Goal: Task Accomplishment & Management: Manage account settings

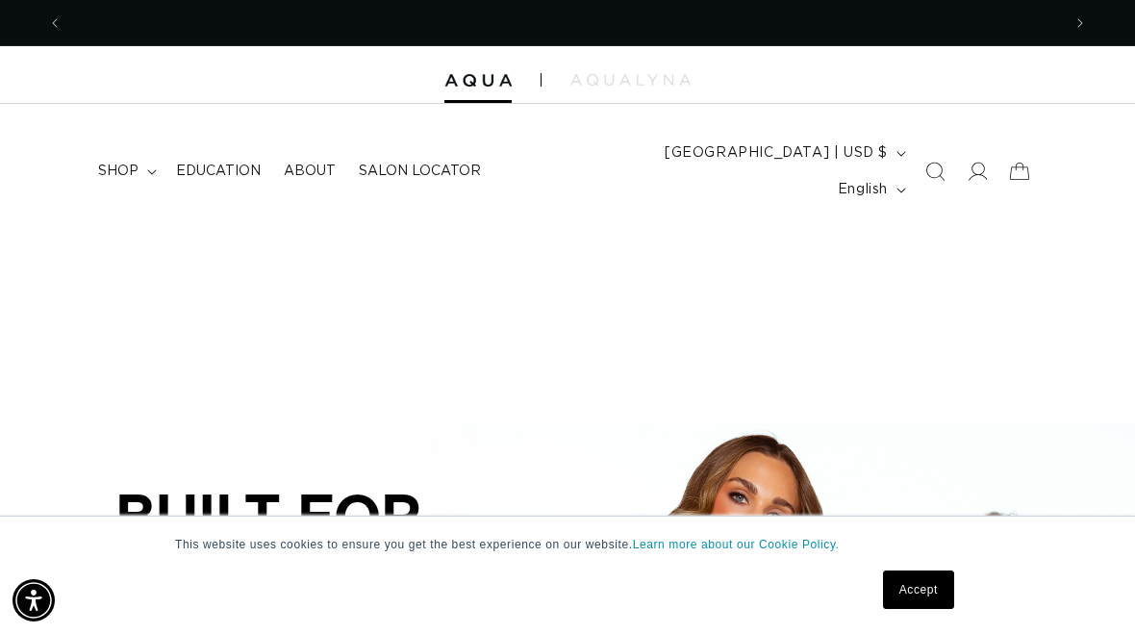
scroll to position [0, 999]
click at [975, 166] on span at bounding box center [977, 171] width 42 height 42
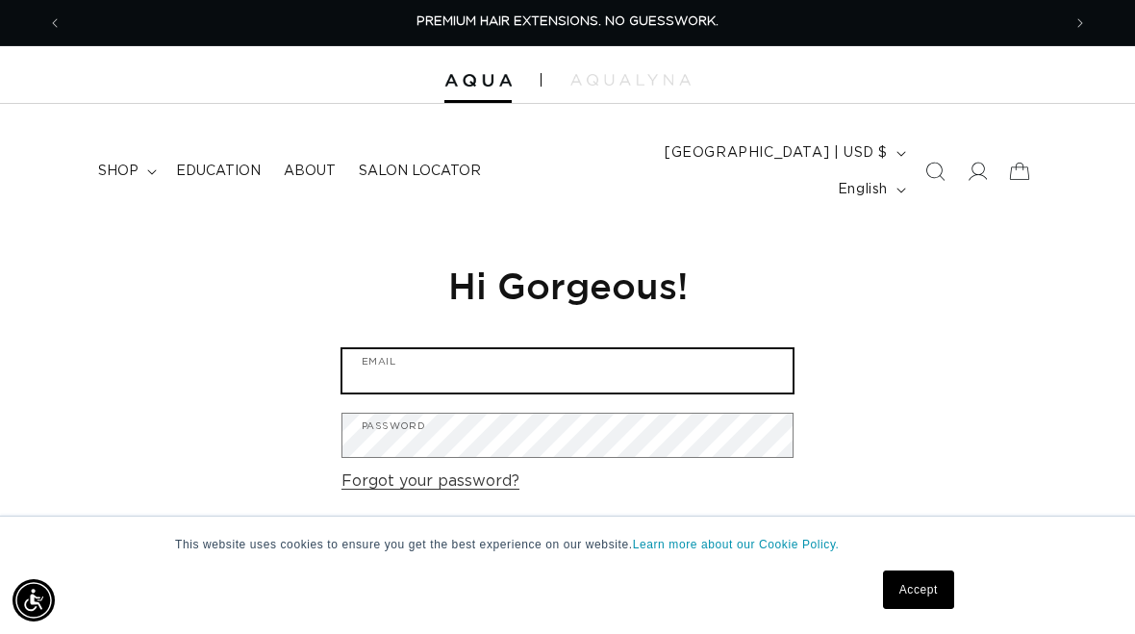
click at [532, 351] on input "Email" at bounding box center [568, 370] width 450 height 43
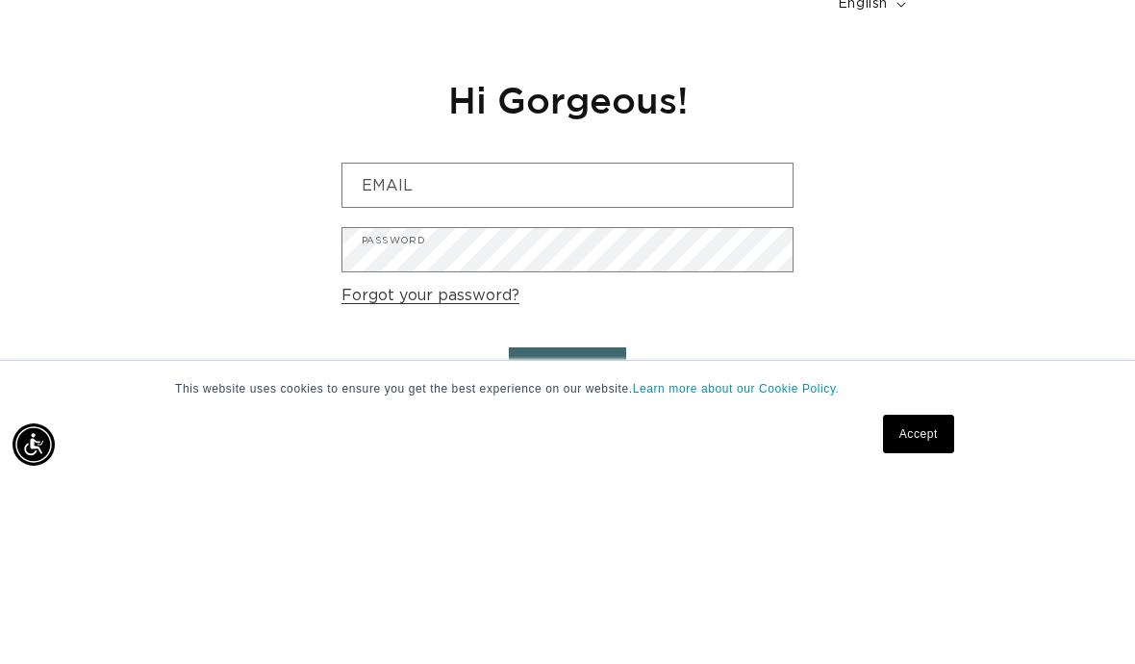
type input "[EMAIL_ADDRESS][DOMAIN_NAME]"
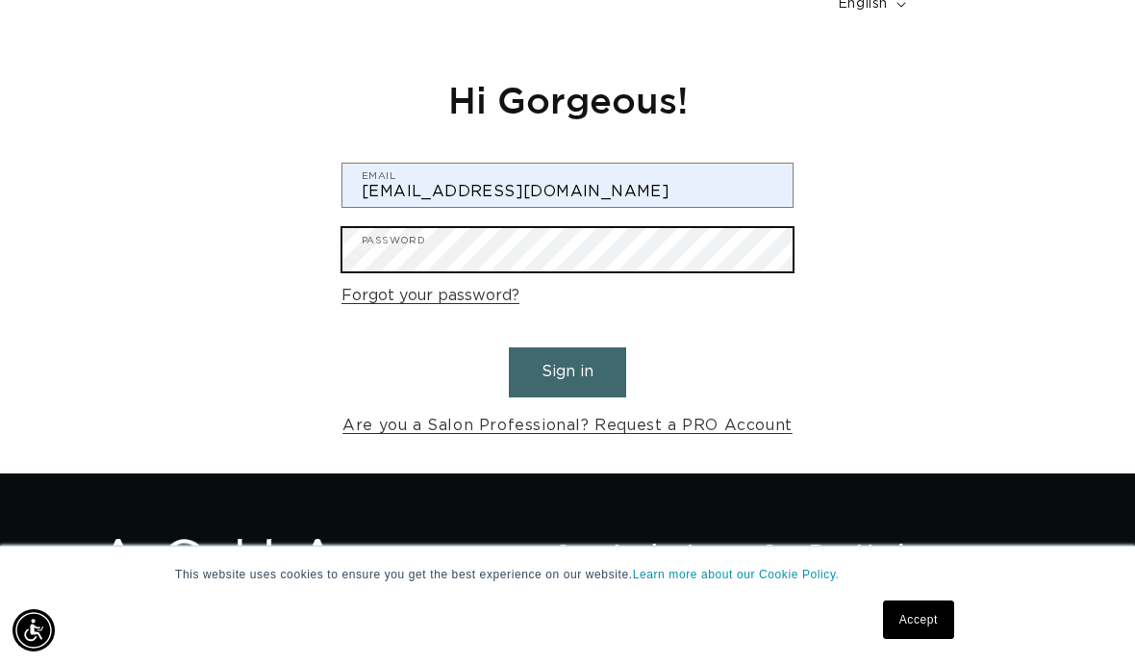
scroll to position [0, 1998]
click at [568, 347] on button "Sign in" at bounding box center [567, 371] width 117 height 49
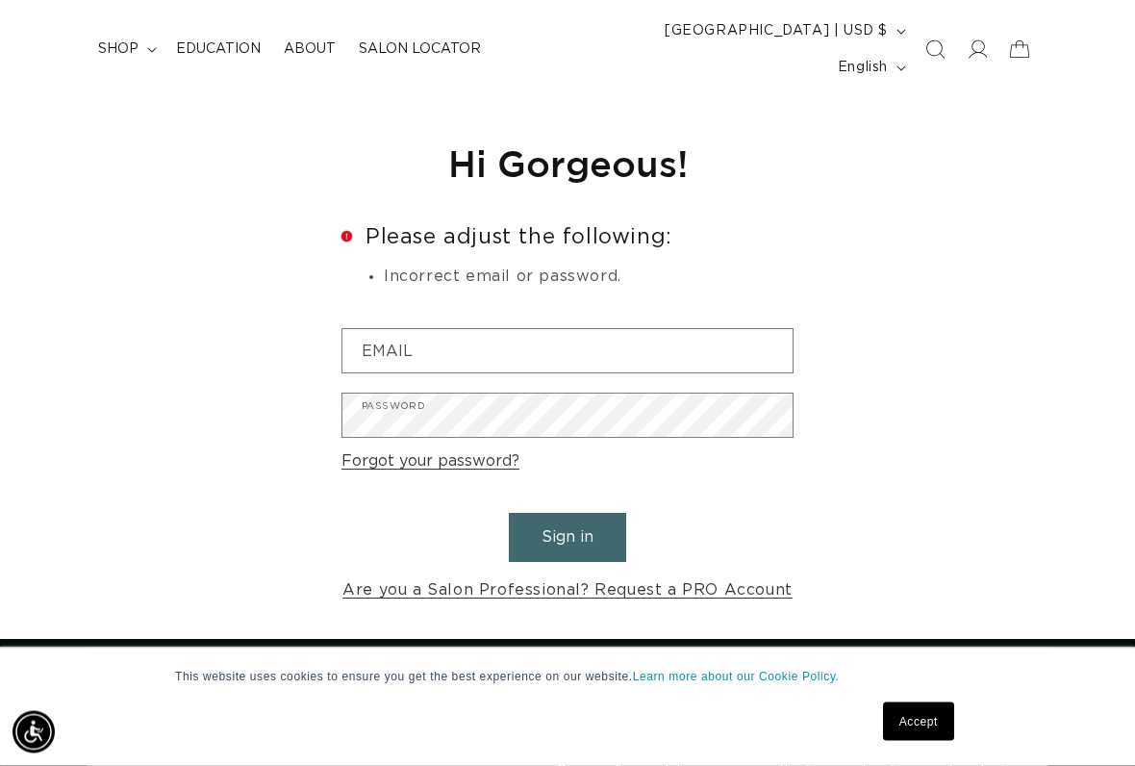
scroll to position [120, 0]
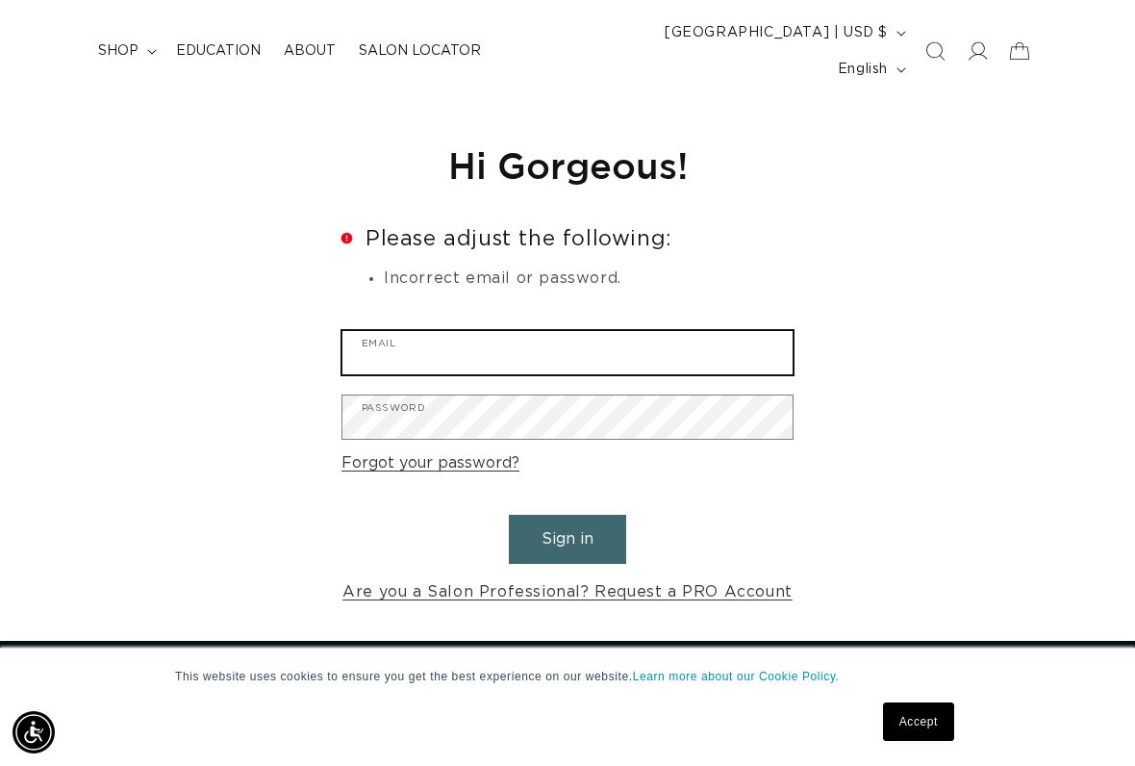
click at [414, 332] on input "Email" at bounding box center [568, 352] width 450 height 43
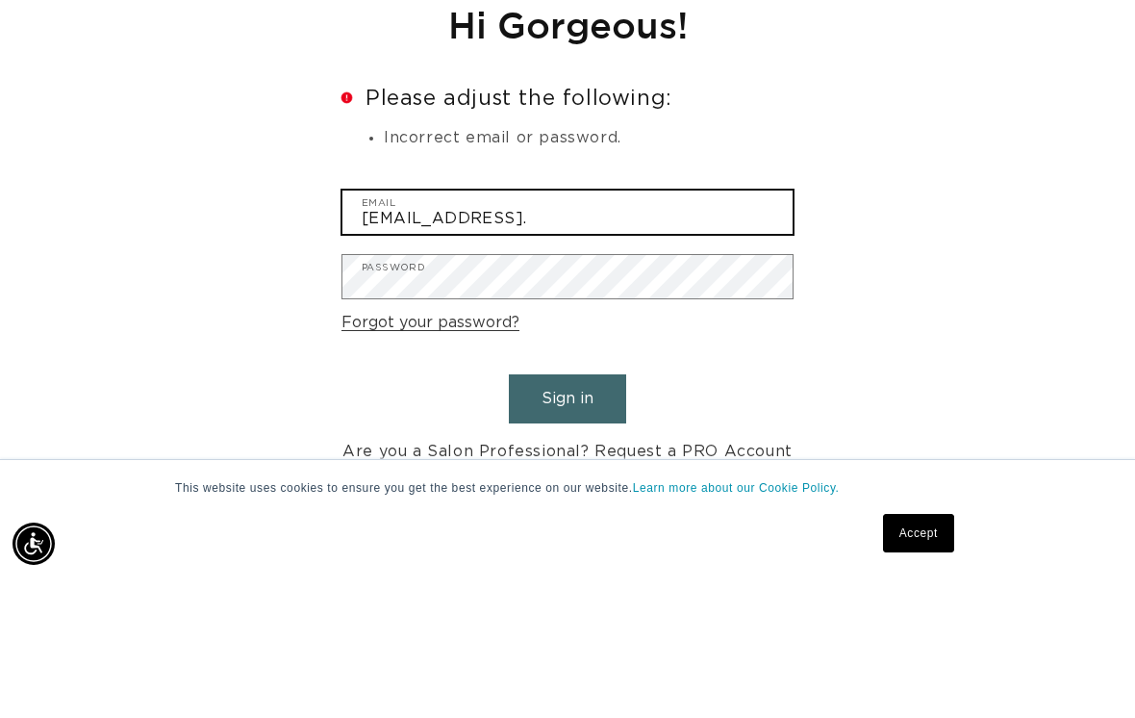
scroll to position [0, 0]
type input "[EMAIL_ADDRESS][DOMAIN_NAME]"
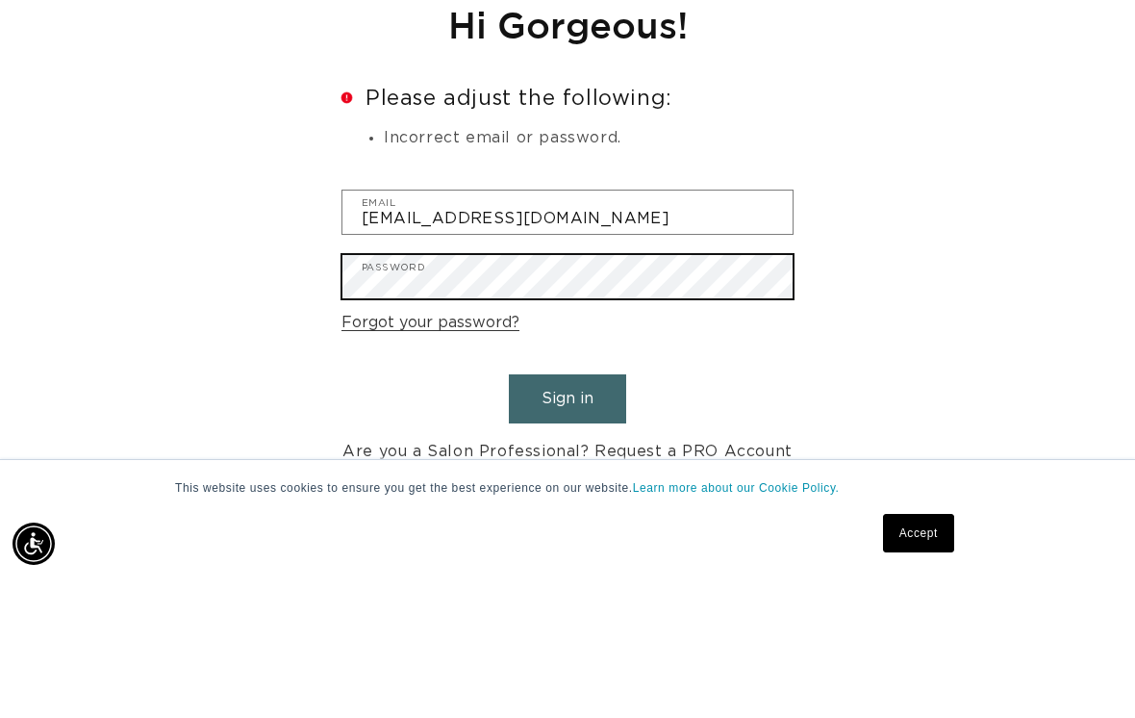
scroll to position [0, 999]
click at [568, 515] on button "Sign in" at bounding box center [567, 539] width 117 height 49
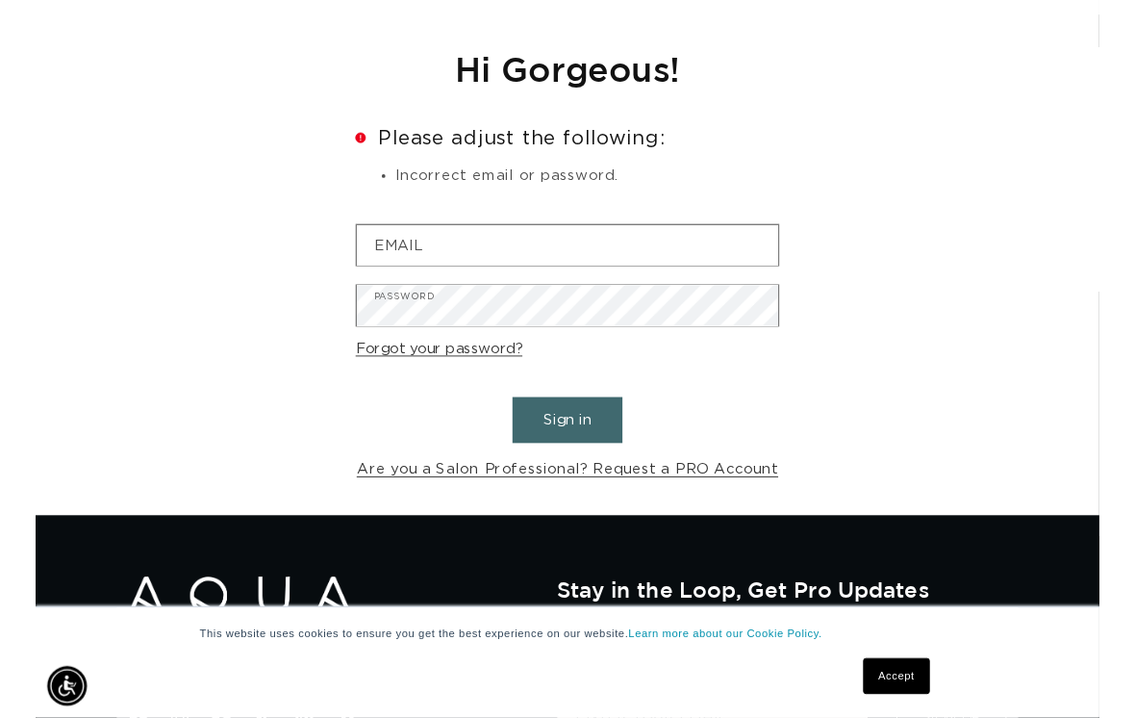
scroll to position [212, 0]
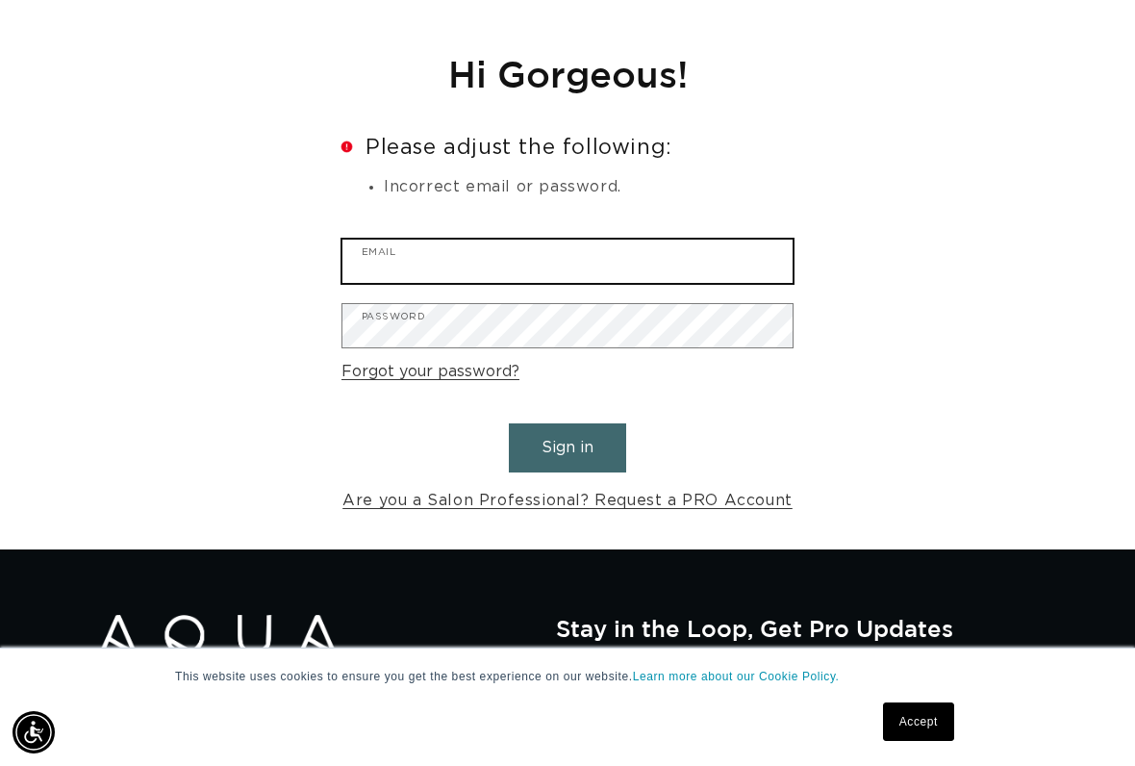
click at [394, 240] on input "Email" at bounding box center [568, 261] width 450 height 43
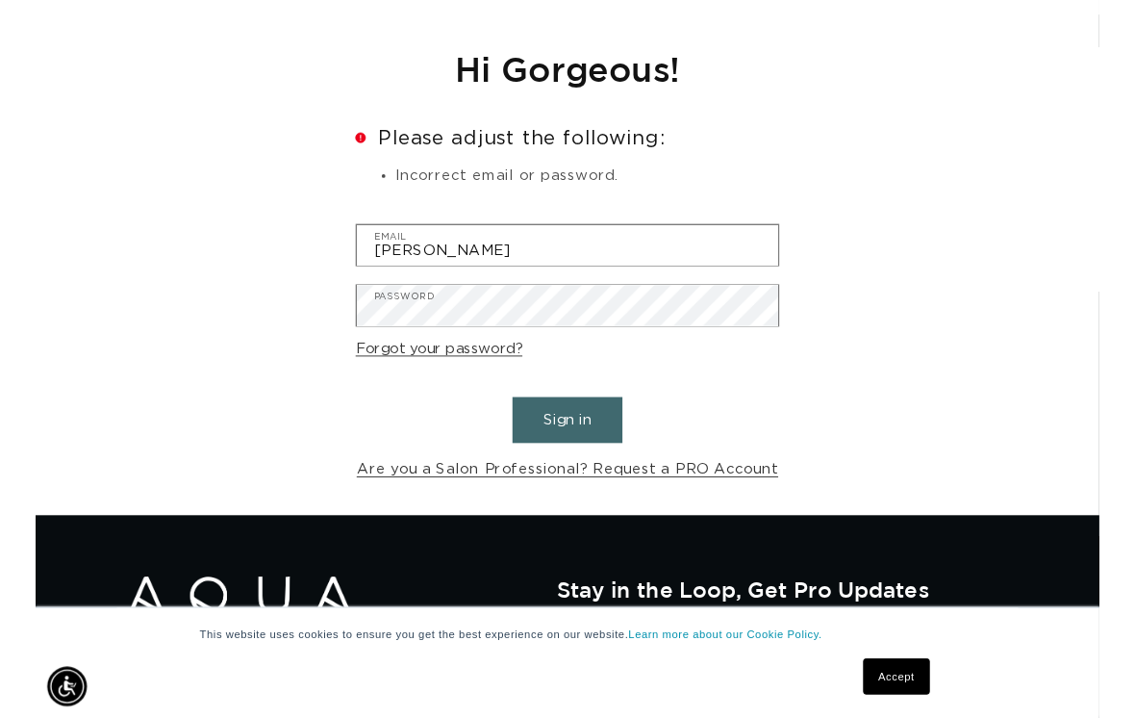
scroll to position [0, 1998]
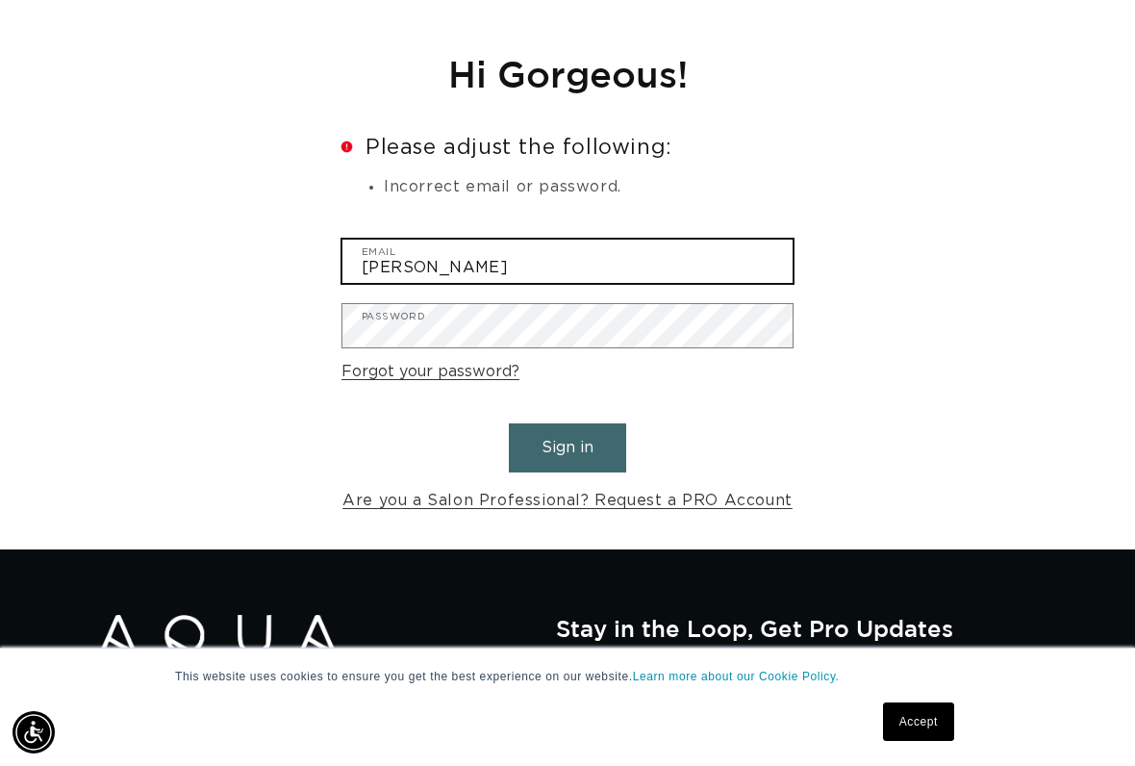
click at [445, 240] on input "[PERSON_NAME]" at bounding box center [568, 261] width 450 height 43
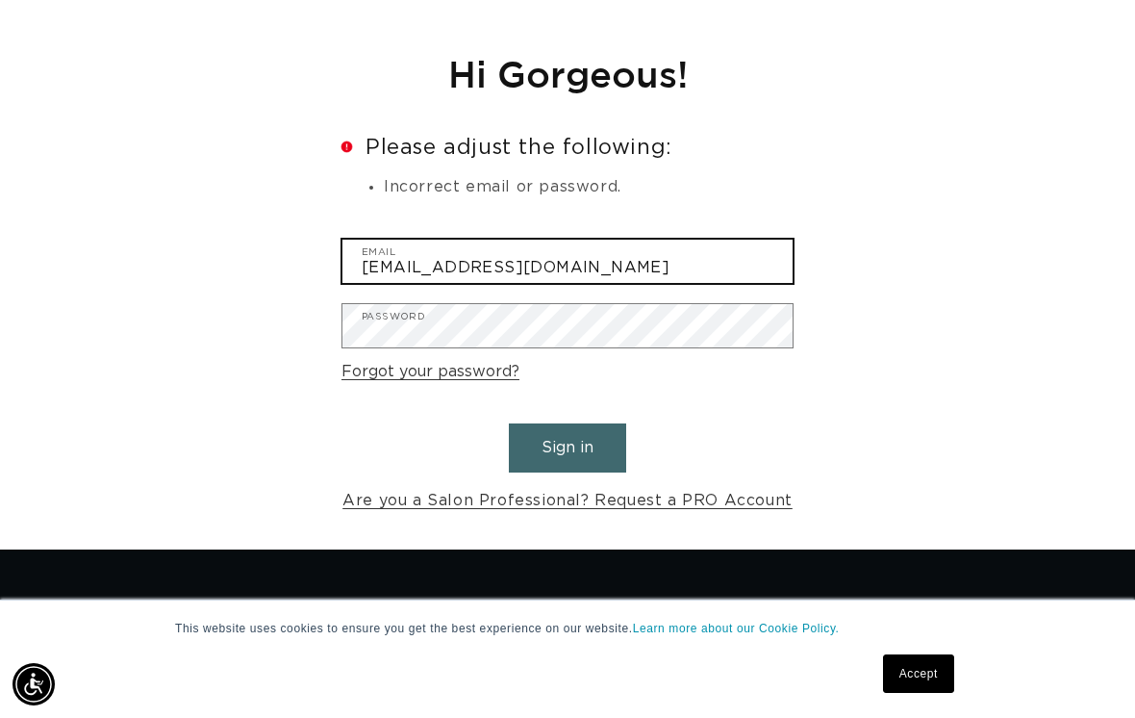
type input "[EMAIL_ADDRESS][DOMAIN_NAME]"
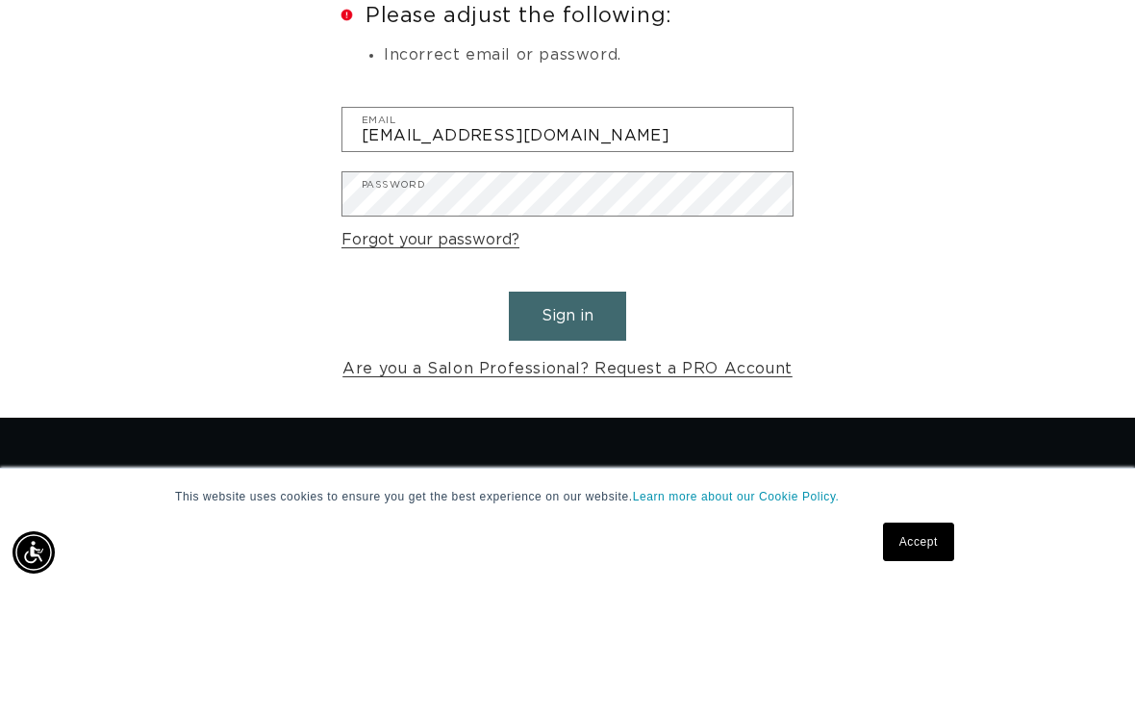
click at [609, 423] on button "Sign in" at bounding box center [567, 447] width 117 height 49
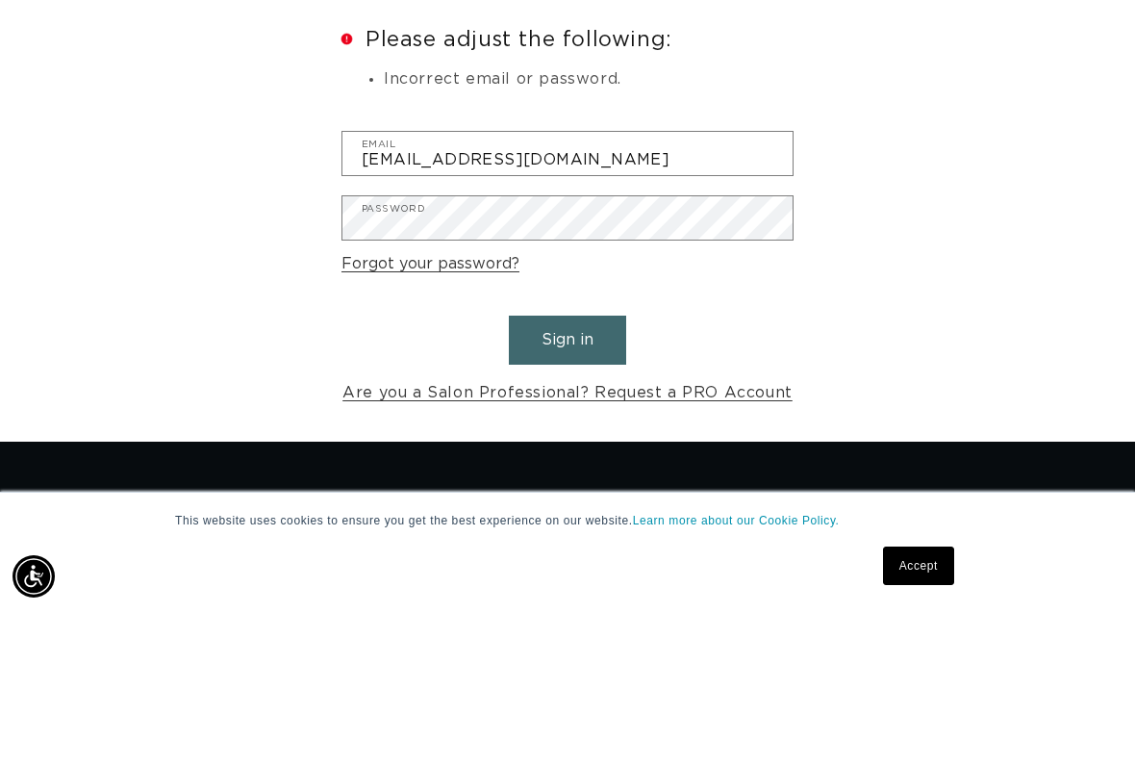
scroll to position [344, 0]
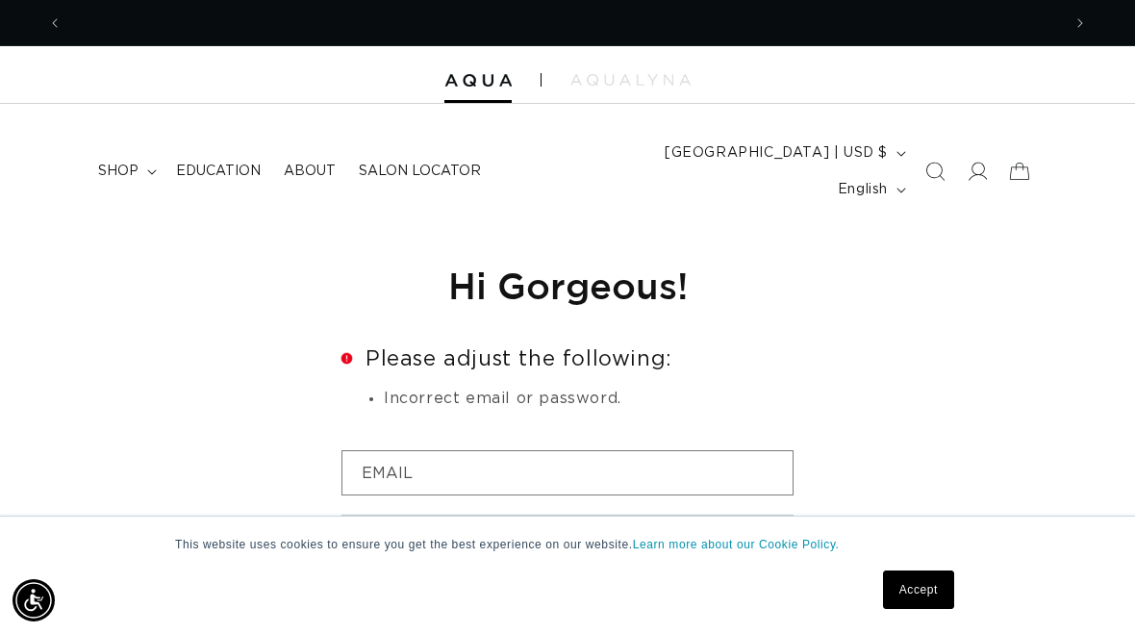
scroll to position [0, 999]
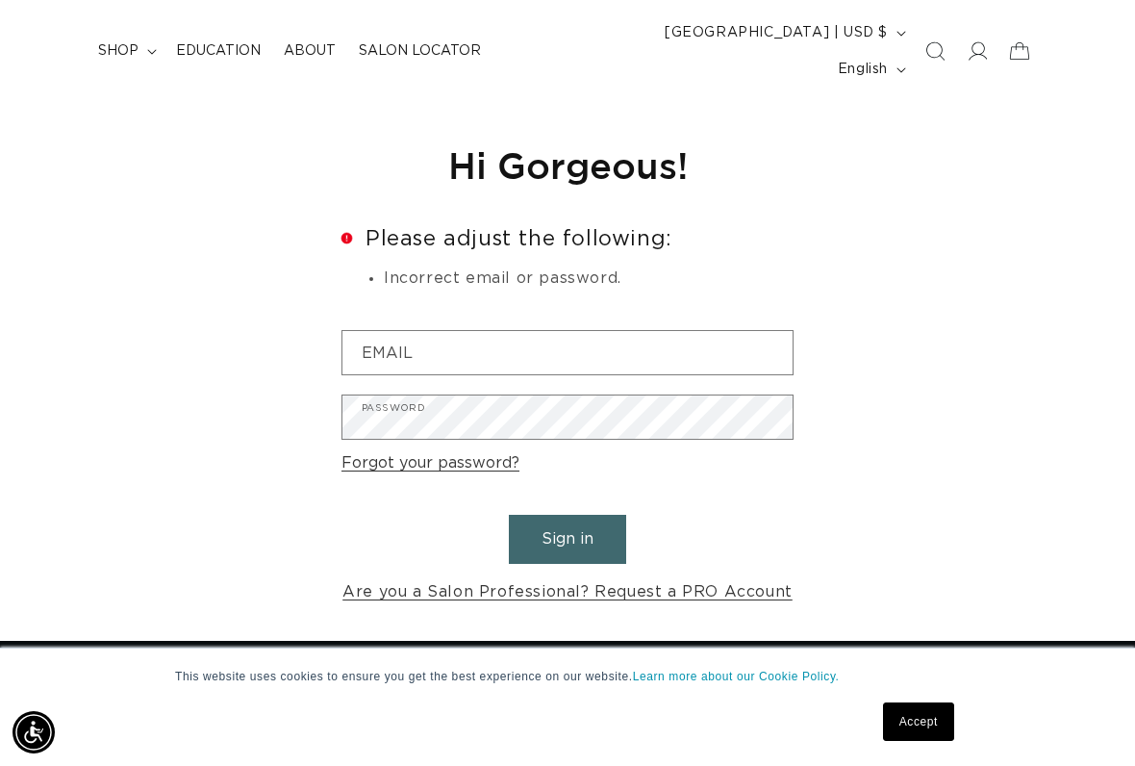
click at [493, 449] on link "Forgot your password?" at bounding box center [431, 463] width 178 height 28
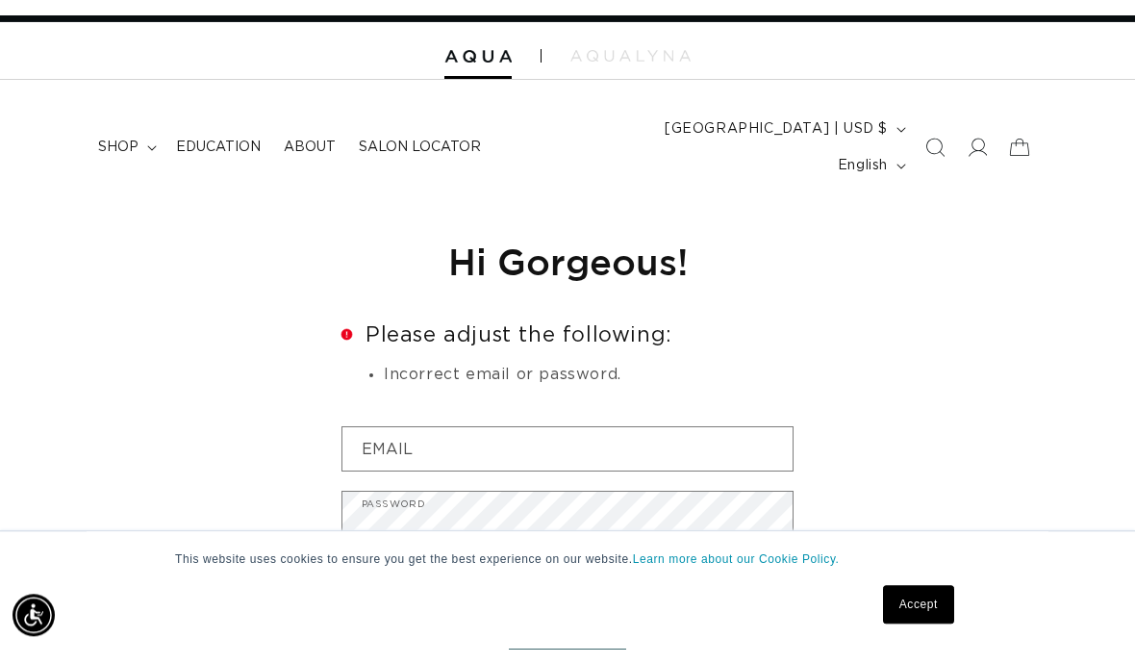
scroll to position [0, 1998]
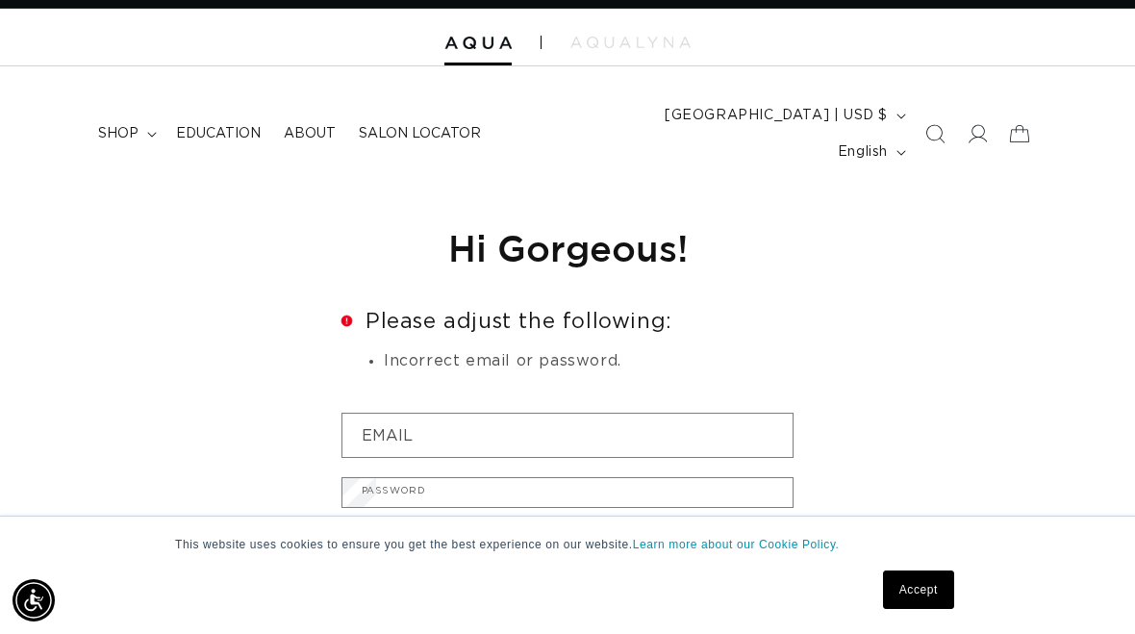
click at [0, 0] on input "Email" at bounding box center [0, 0] width 0 height 0
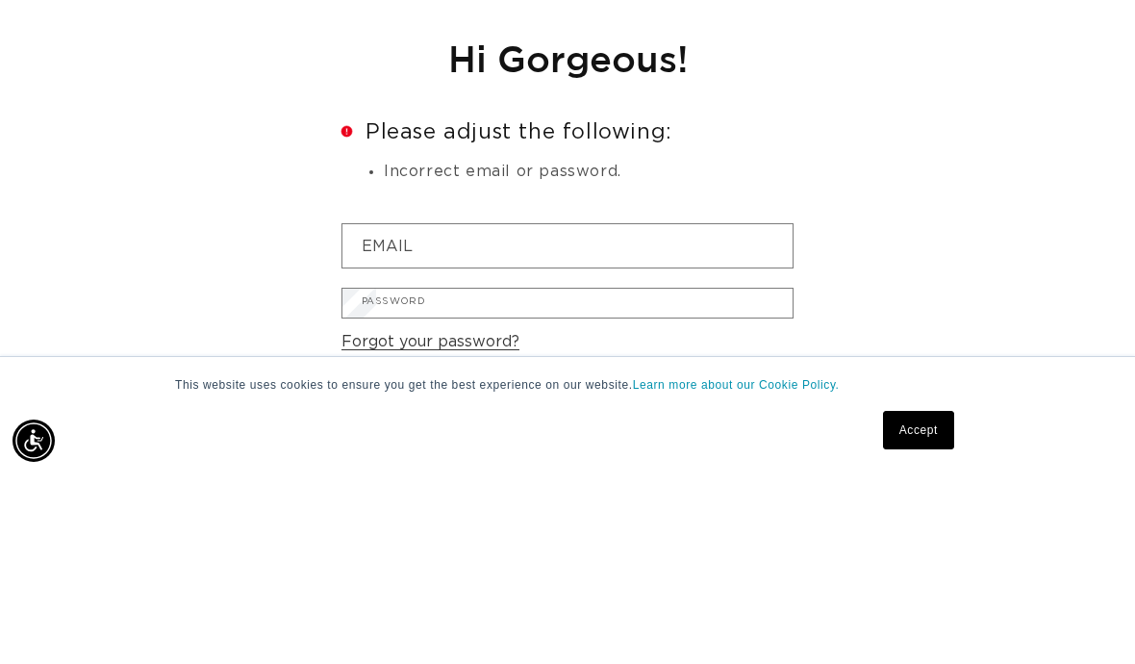
type input "[EMAIL_ADDRESS][DOMAIN_NAME]"
click at [0, 0] on button "Submit" at bounding box center [0, 0] width 0 height 0
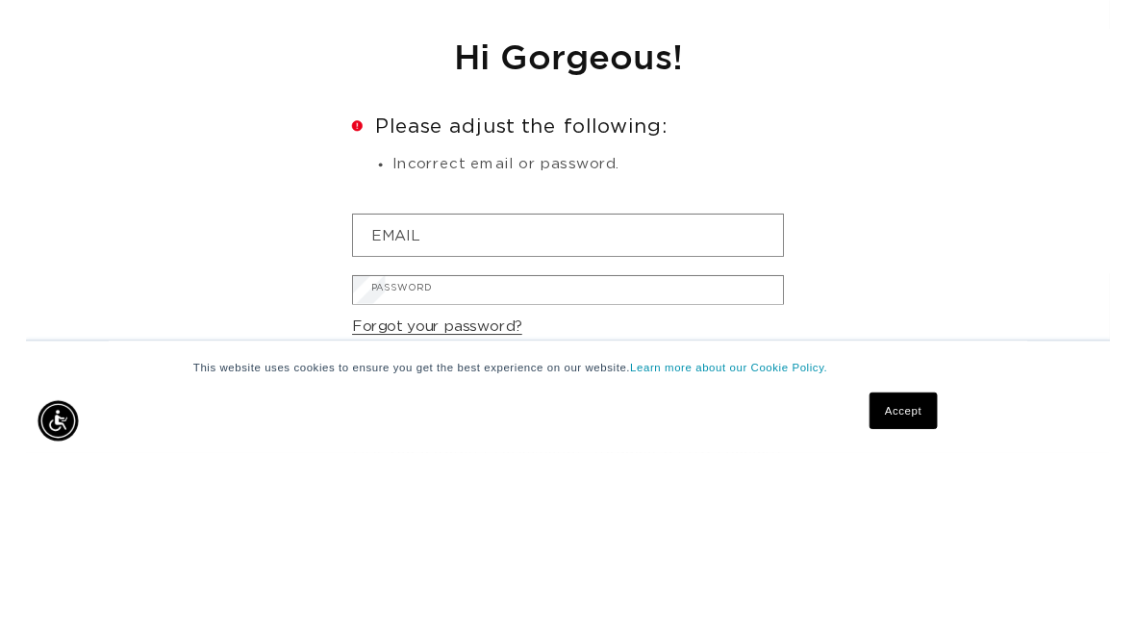
scroll to position [197, 0]
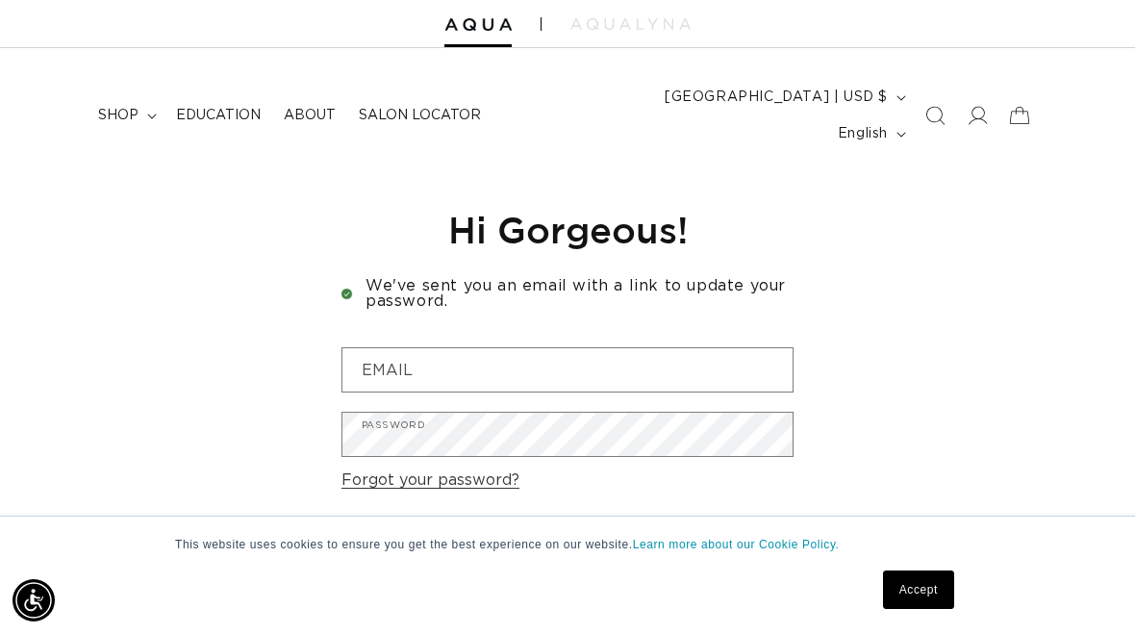
click at [168, 429] on div "Reset your password We will send you an email to reset your password Email Subm…" at bounding box center [567, 415] width 1135 height 488
click at [163, 447] on div "Reset your password We will send you an email to reset your password Email Subm…" at bounding box center [567, 415] width 1135 height 488
click at [149, 463] on div "Reset your password We will send you an email to reset your password Email Subm…" at bounding box center [567, 415] width 1135 height 488
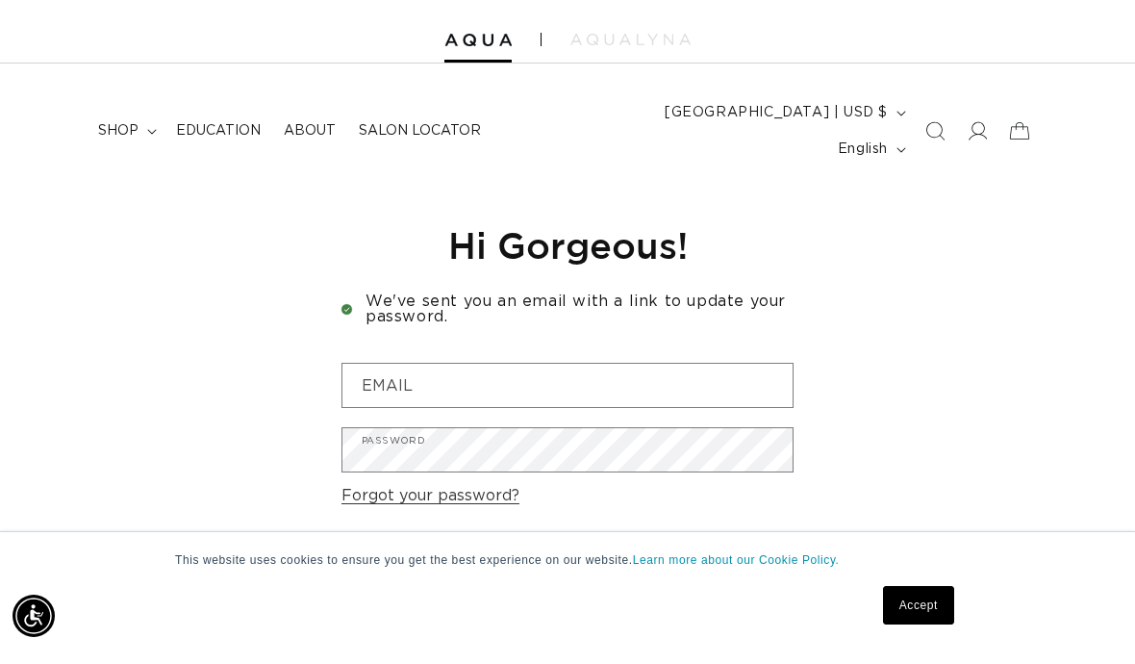
scroll to position [0, 999]
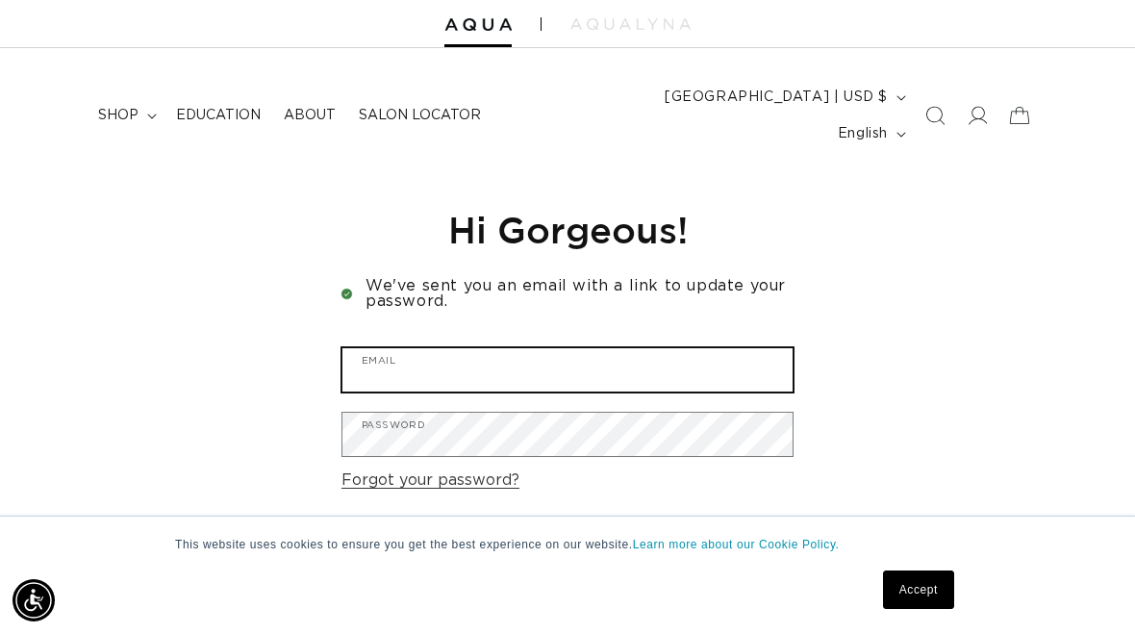
click at [568, 355] on input "Email" at bounding box center [568, 369] width 450 height 43
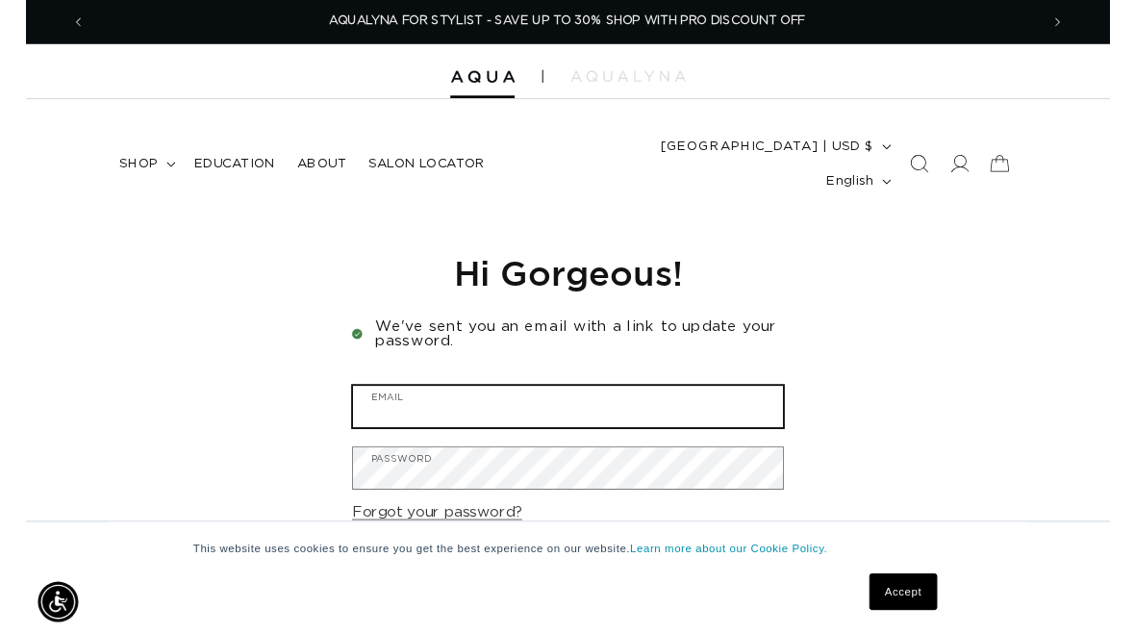
scroll to position [0, 0]
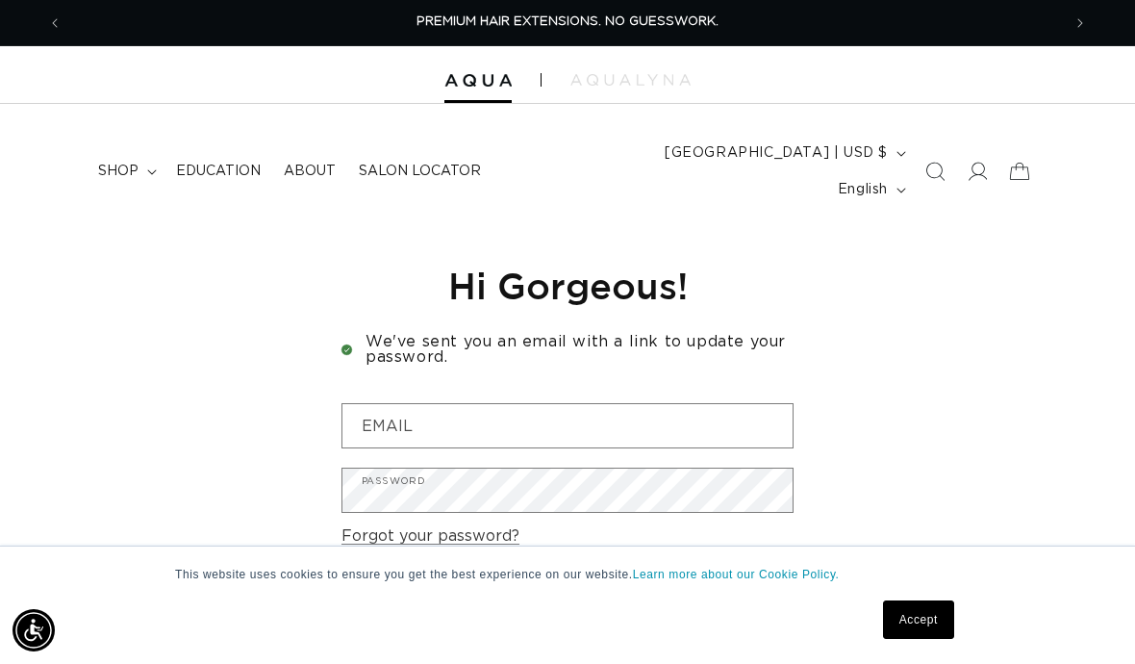
click at [653, 170] on button "[GEOGRAPHIC_DATA] | USD $" at bounding box center [783, 153] width 261 height 37
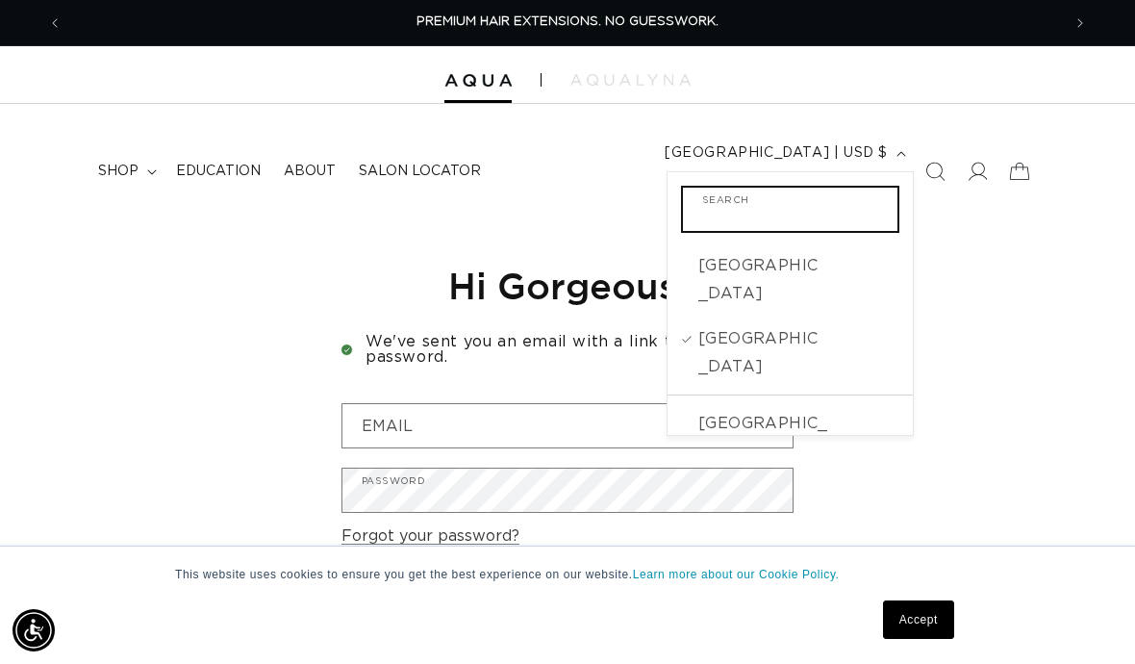
click at [683, 208] on input "Search" at bounding box center [790, 209] width 215 height 43
click at [324, 227] on div "Reset your password We will send you an email to reset your password Email Subm…" at bounding box center [567, 471] width 1135 height 488
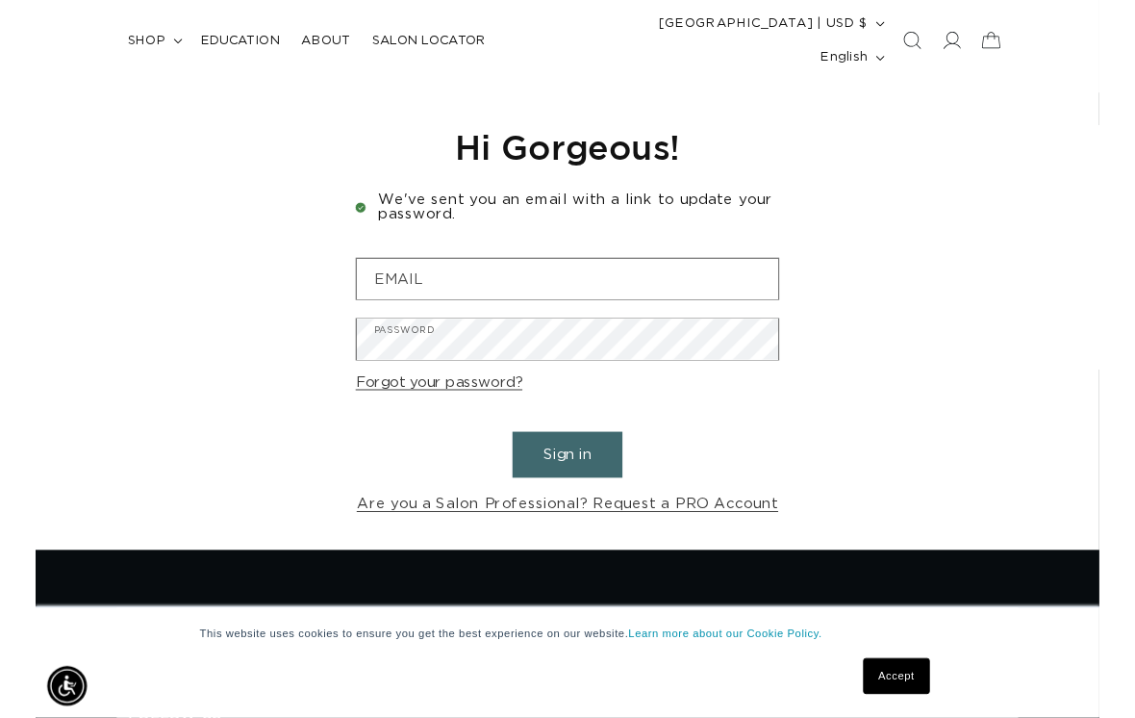
scroll to position [135, 0]
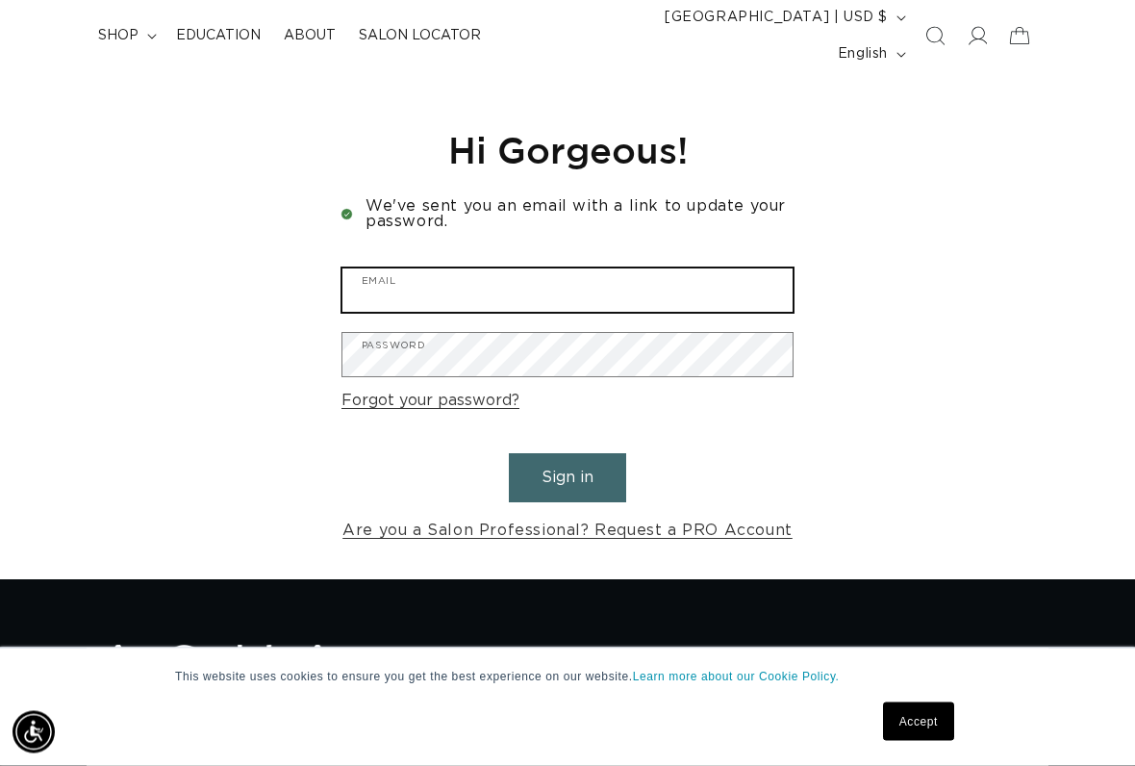
click at [386, 269] on input "Email" at bounding box center [568, 290] width 450 height 43
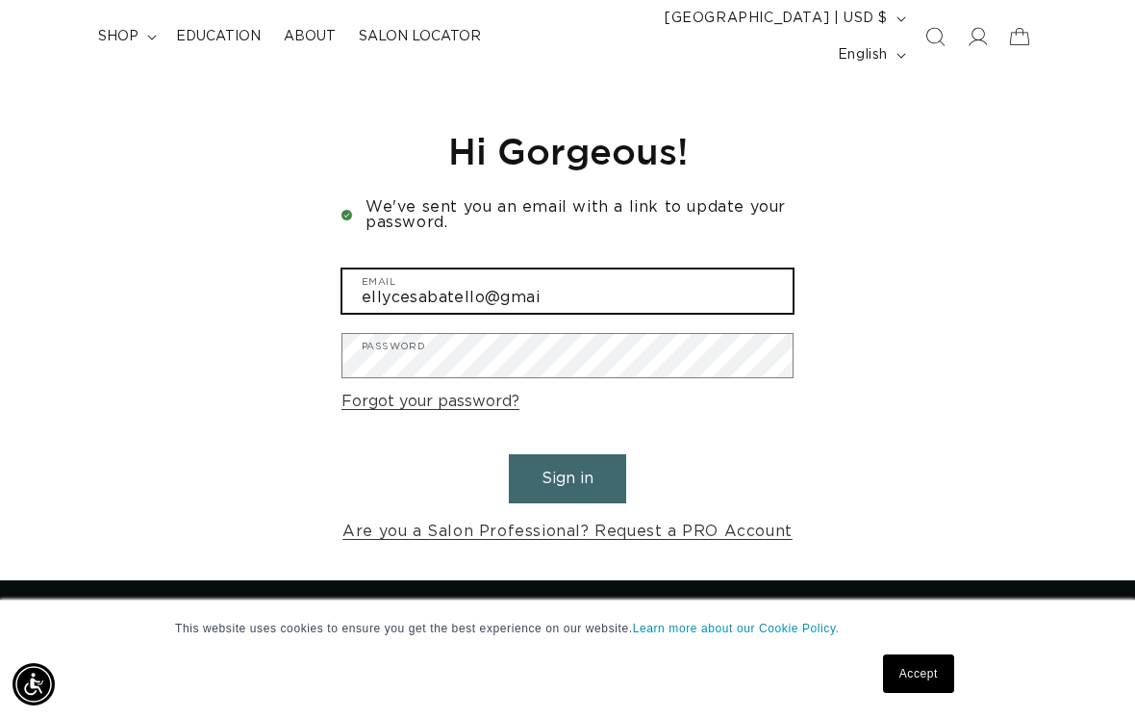
scroll to position [0, 1998]
type input "ellycesabatello@gmail.com"
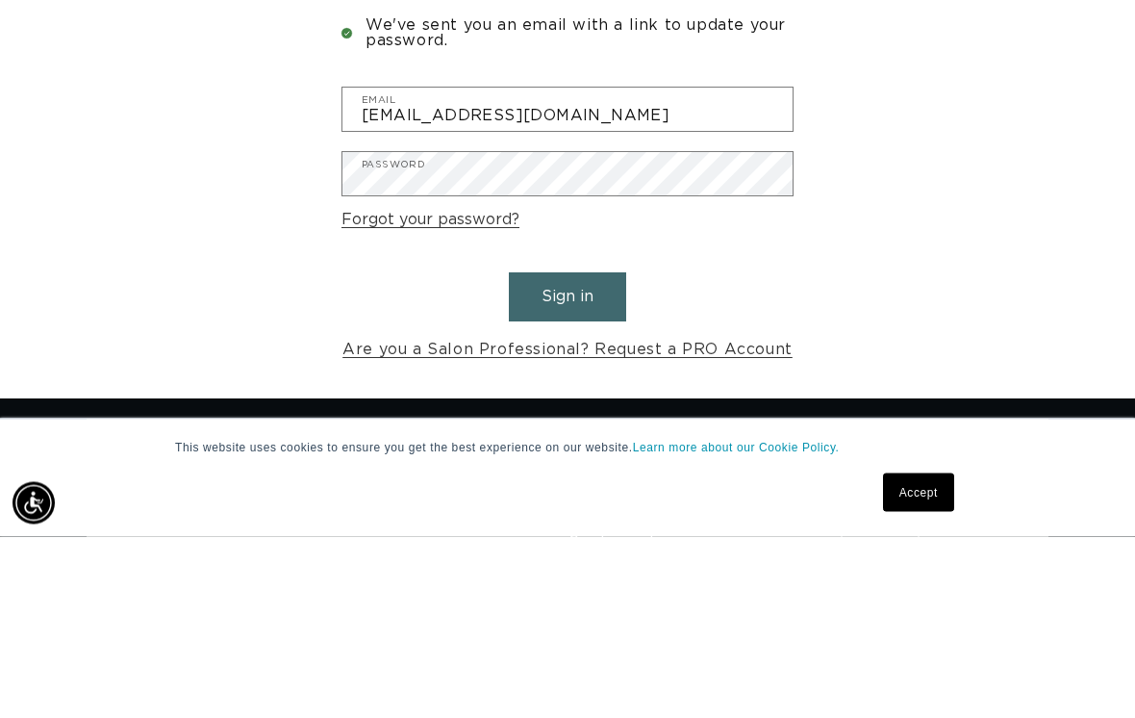
click at [408, 388] on link "Forgot your password?" at bounding box center [431, 402] width 178 height 28
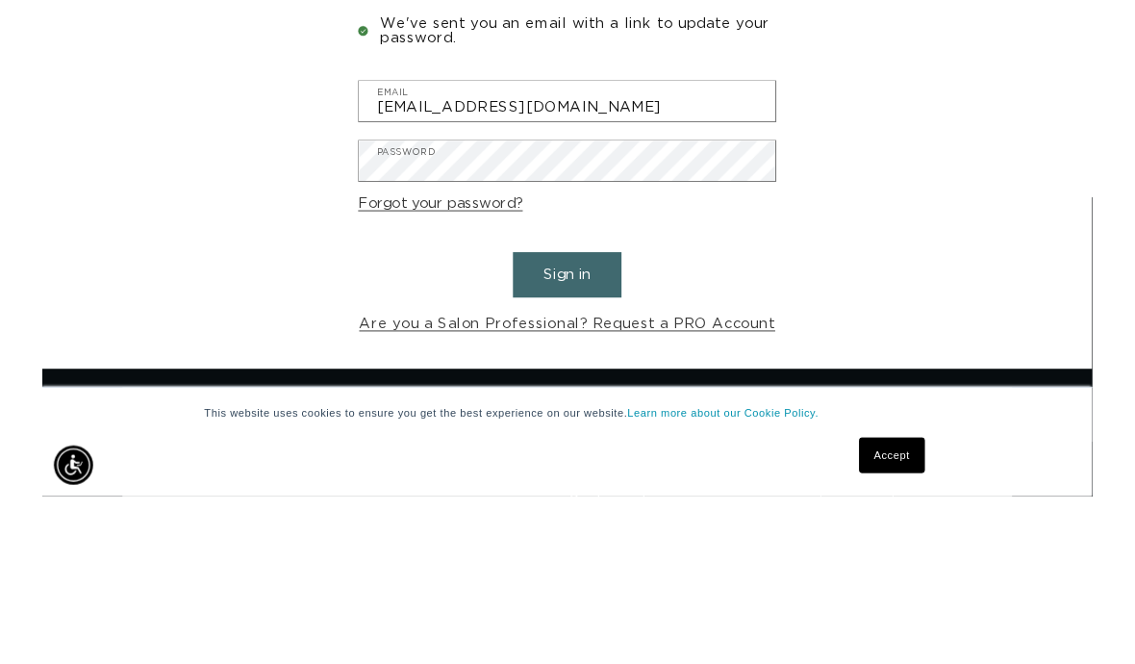
scroll to position [38, 0]
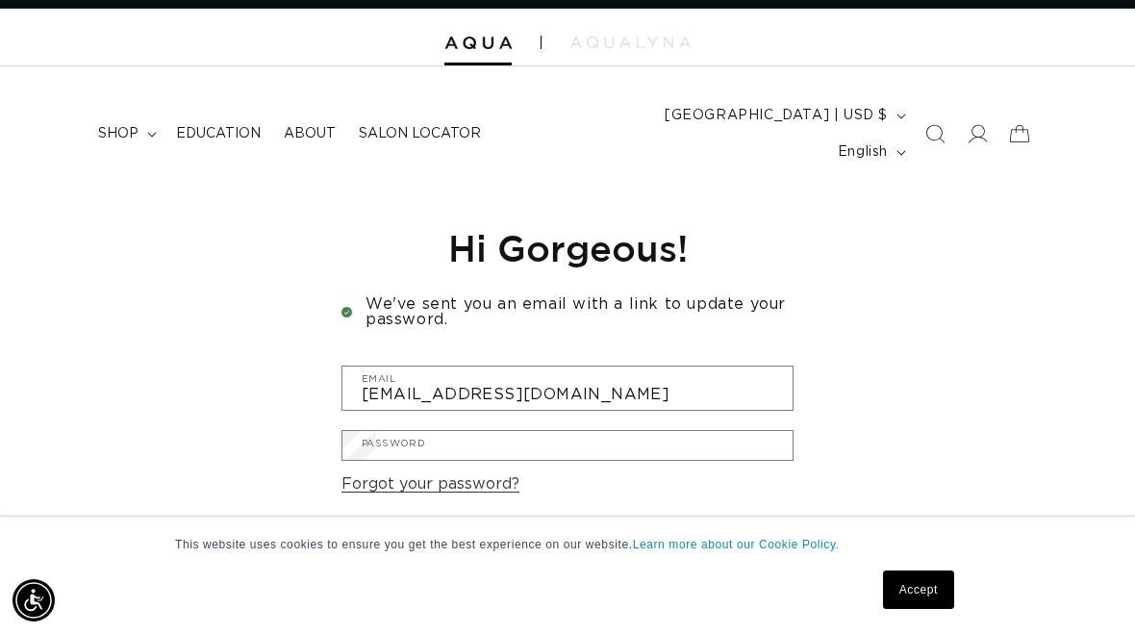
click at [0, 0] on input "Email" at bounding box center [0, 0] width 0 height 0
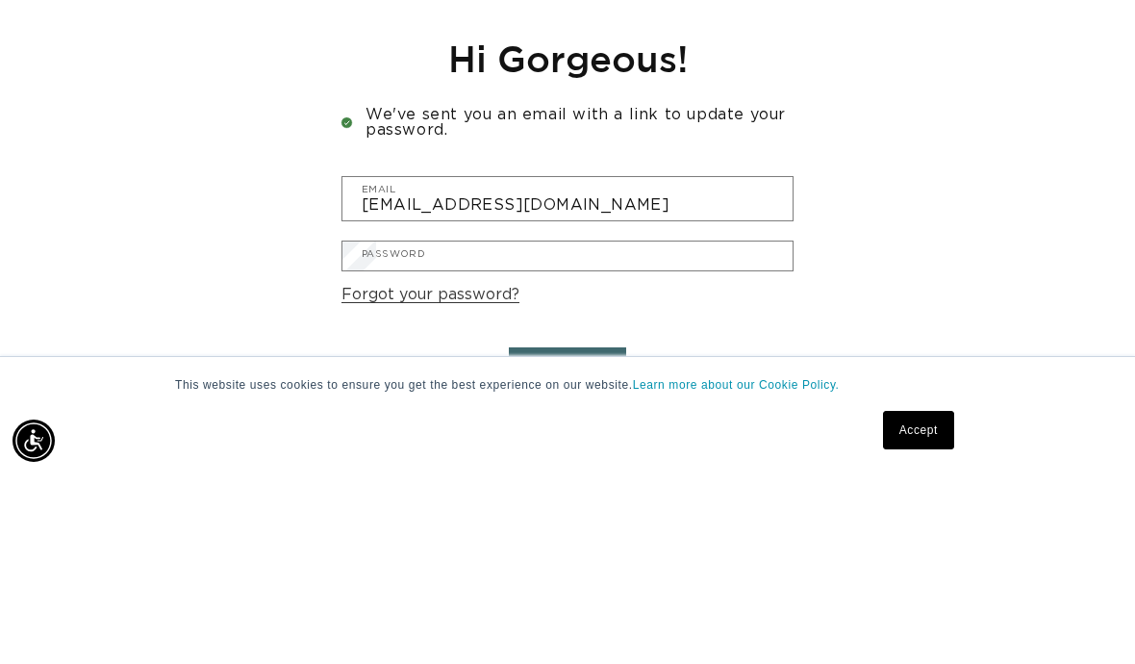
scroll to position [0, 0]
type input "ellycesabatello@gmail.com"
click at [0, 0] on button "Submit" at bounding box center [0, 0] width 0 height 0
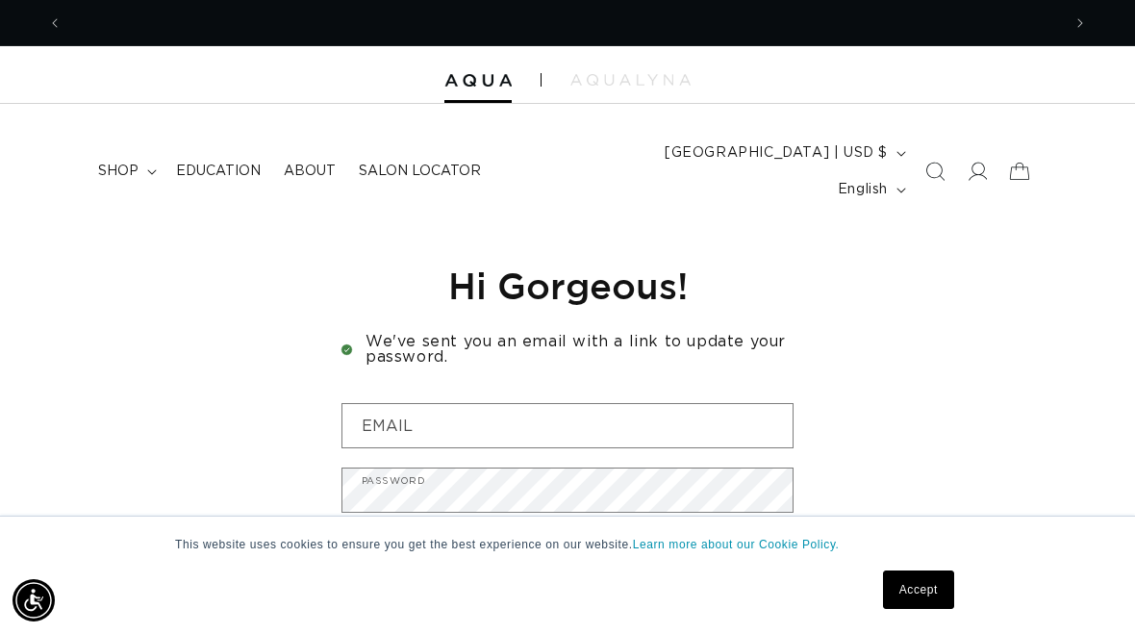
scroll to position [0, 999]
click at [165, 427] on div "Reset your password We will send you an email to reset your password Email Subm…" at bounding box center [567, 471] width 1135 height 488
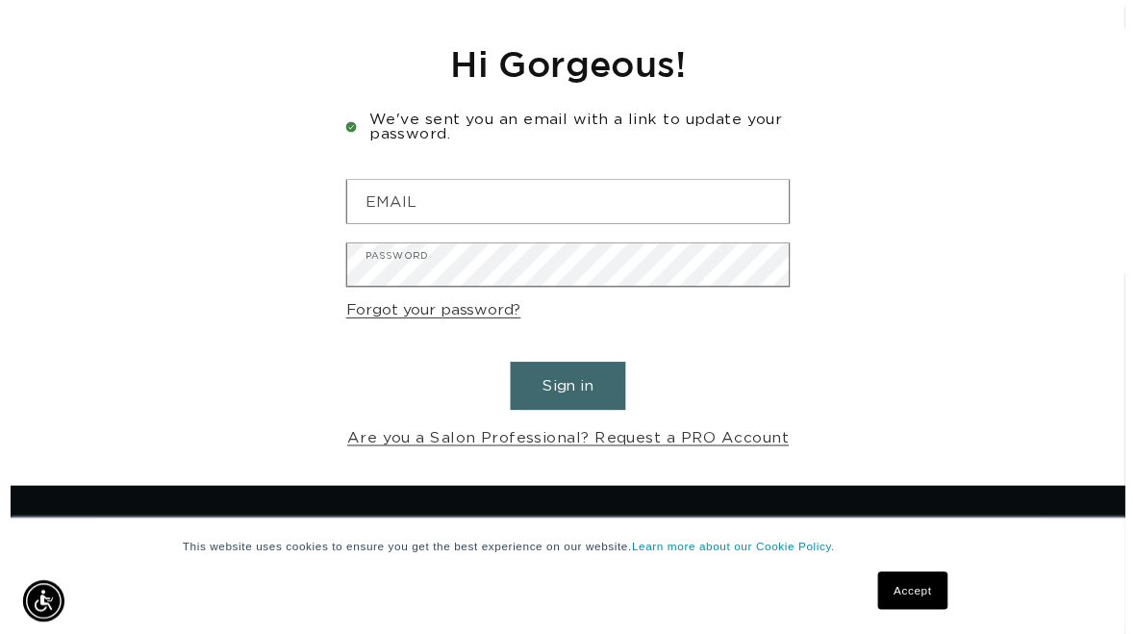
scroll to position [0, 1998]
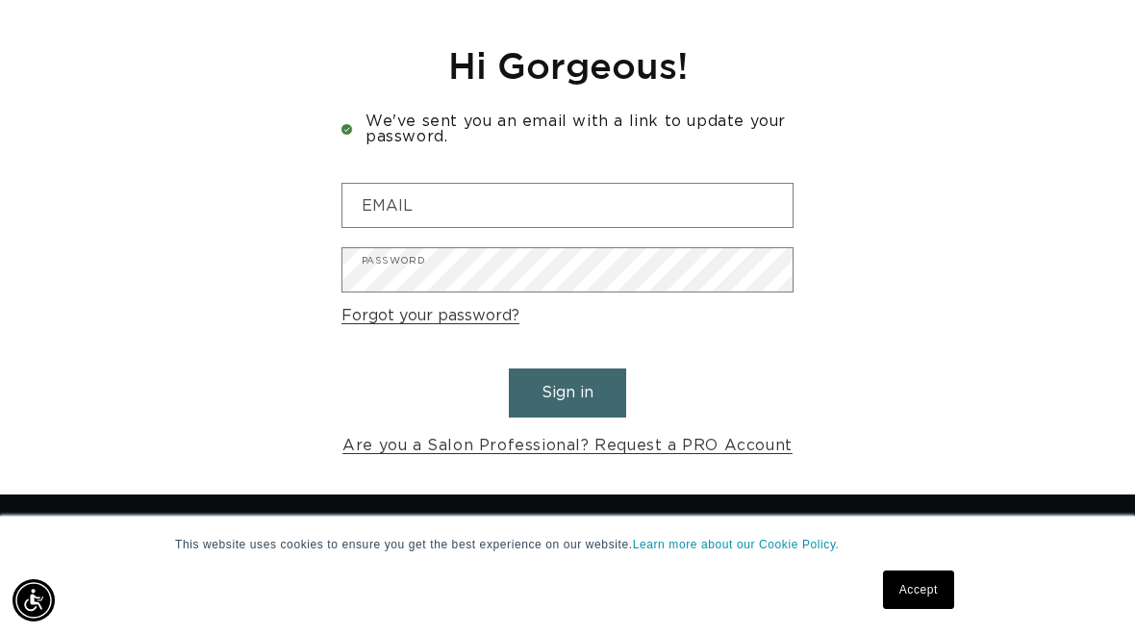
click at [163, 360] on div "Reset your password We will send you an email to reset your password Email Subm…" at bounding box center [567, 251] width 1135 height 488
click at [115, 360] on div "Reset your password We will send you an email to reset your password Email Subm…" at bounding box center [567, 251] width 1135 height 488
click at [482, 302] on link "Forgot your password?" at bounding box center [431, 316] width 178 height 28
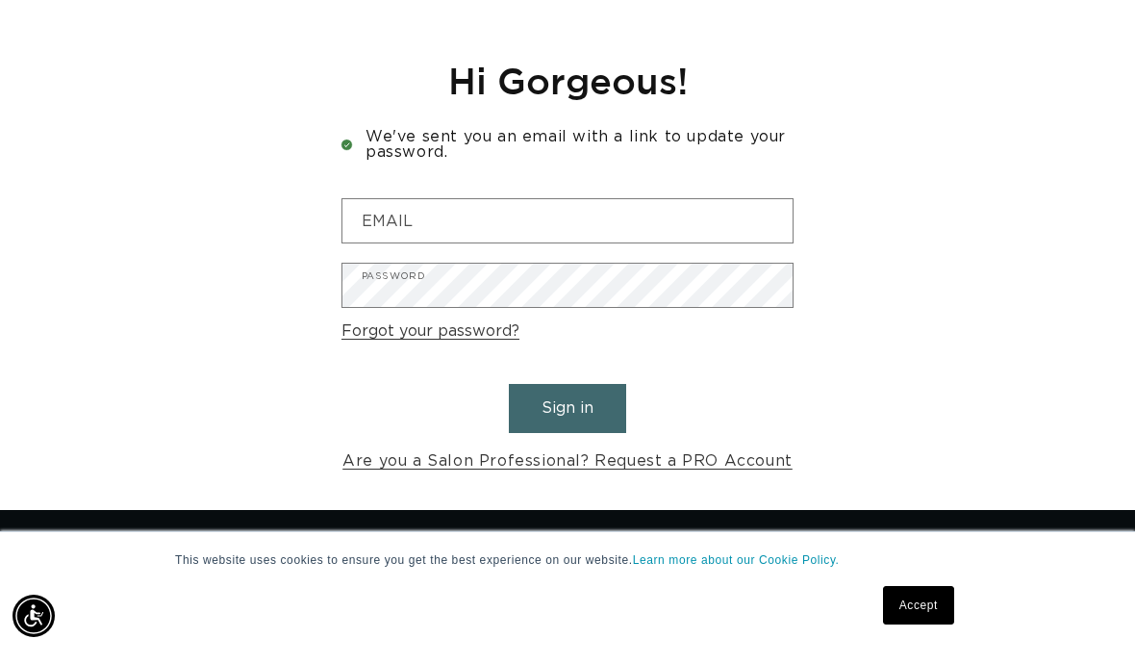
scroll to position [38, 0]
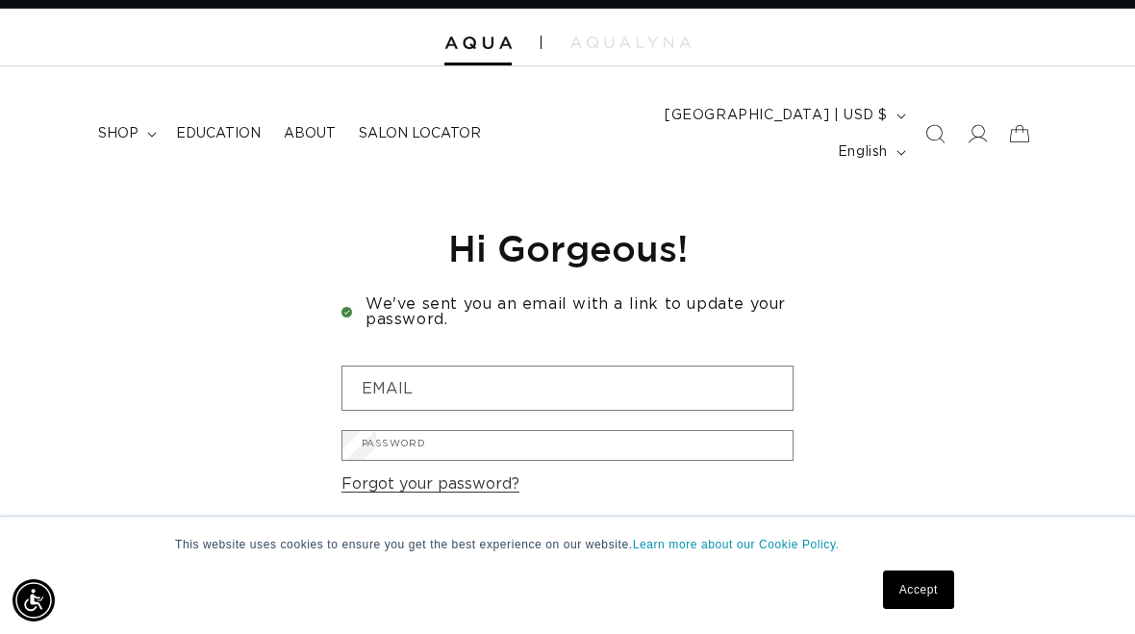
click at [0, 0] on input "Email" at bounding box center [0, 0] width 0 height 0
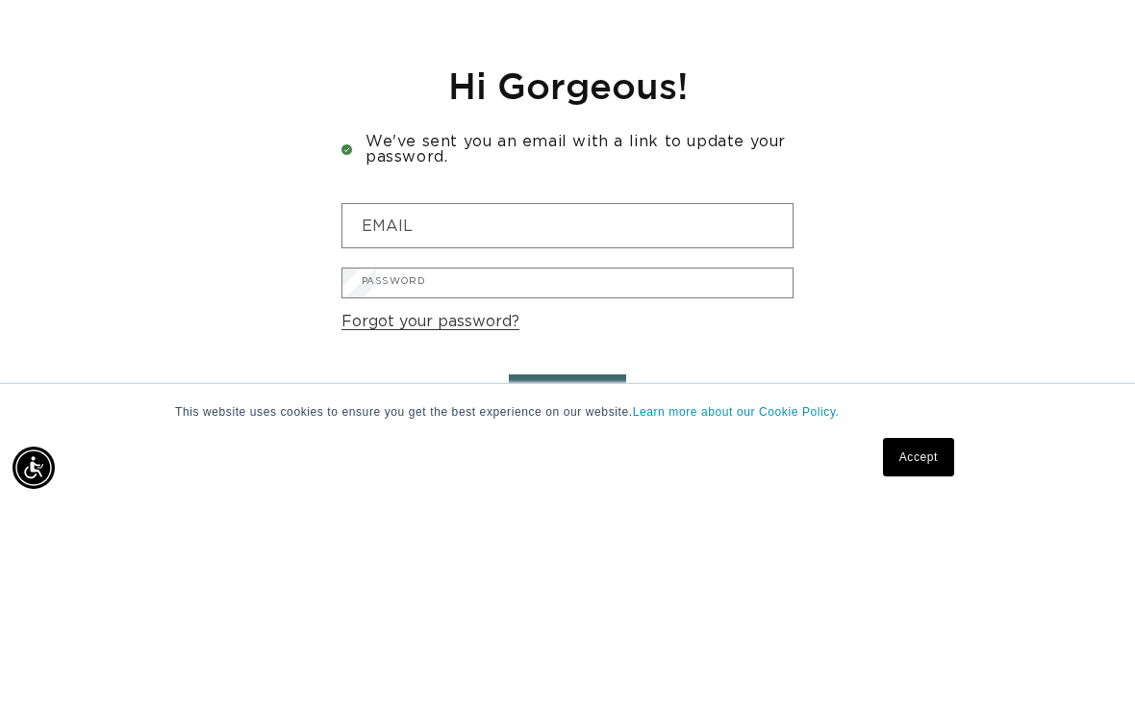
scroll to position [0, 1998]
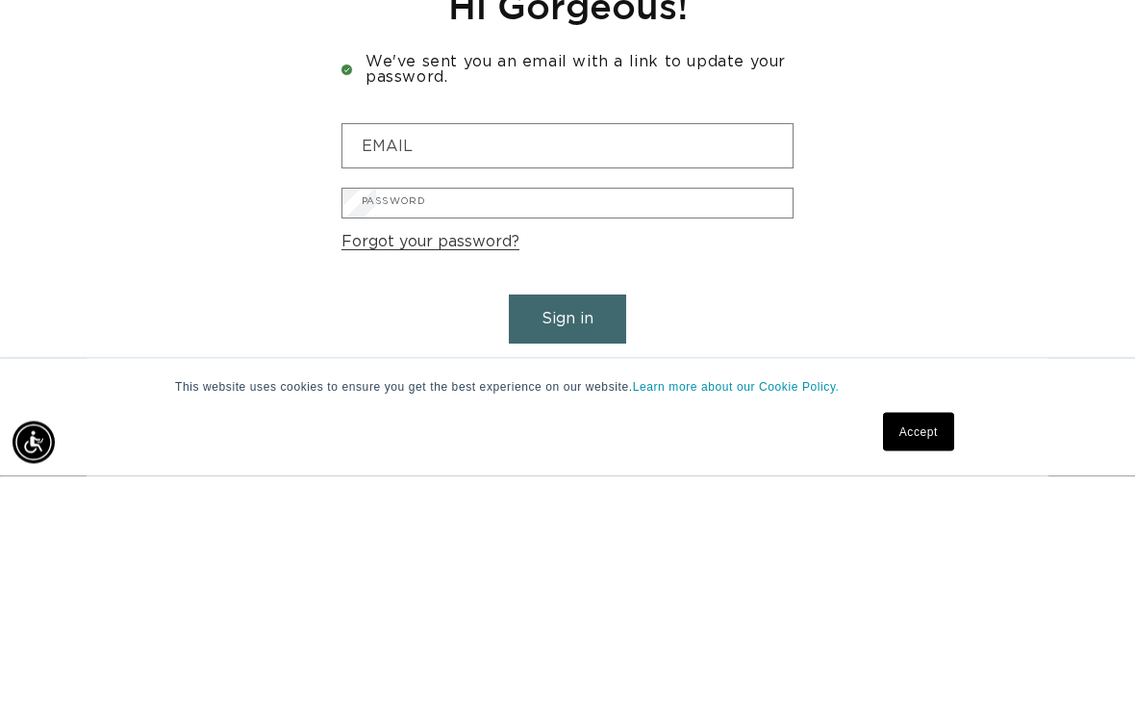
type input "ellycesabatello@gmail.com"
click at [0, 0] on button "Submit" at bounding box center [0, 0] width 0 height 0
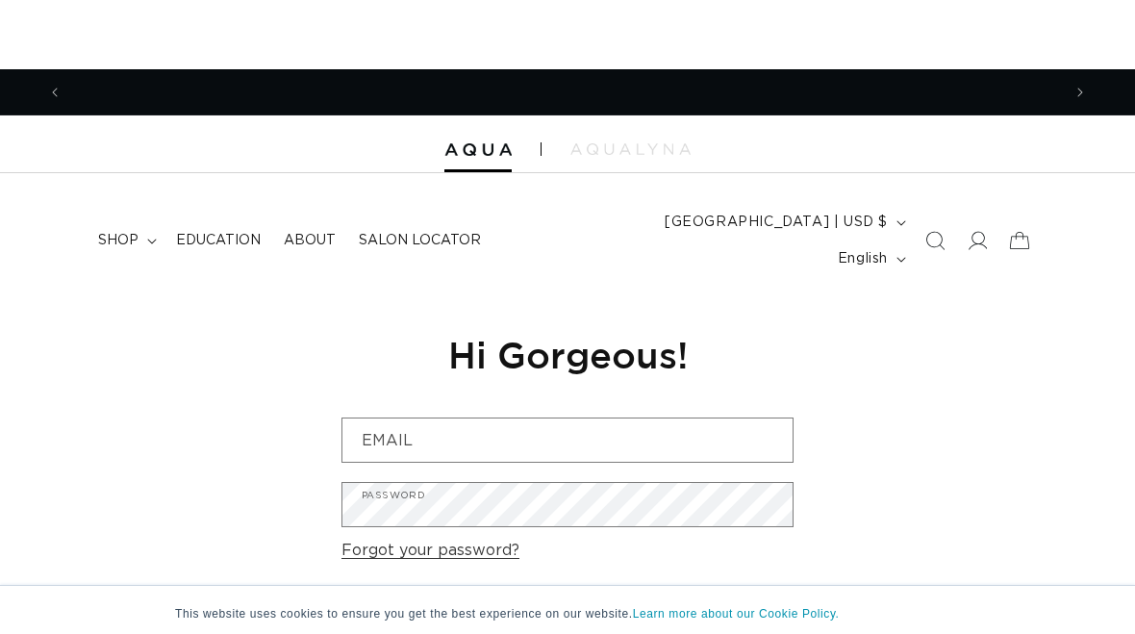
scroll to position [0, 999]
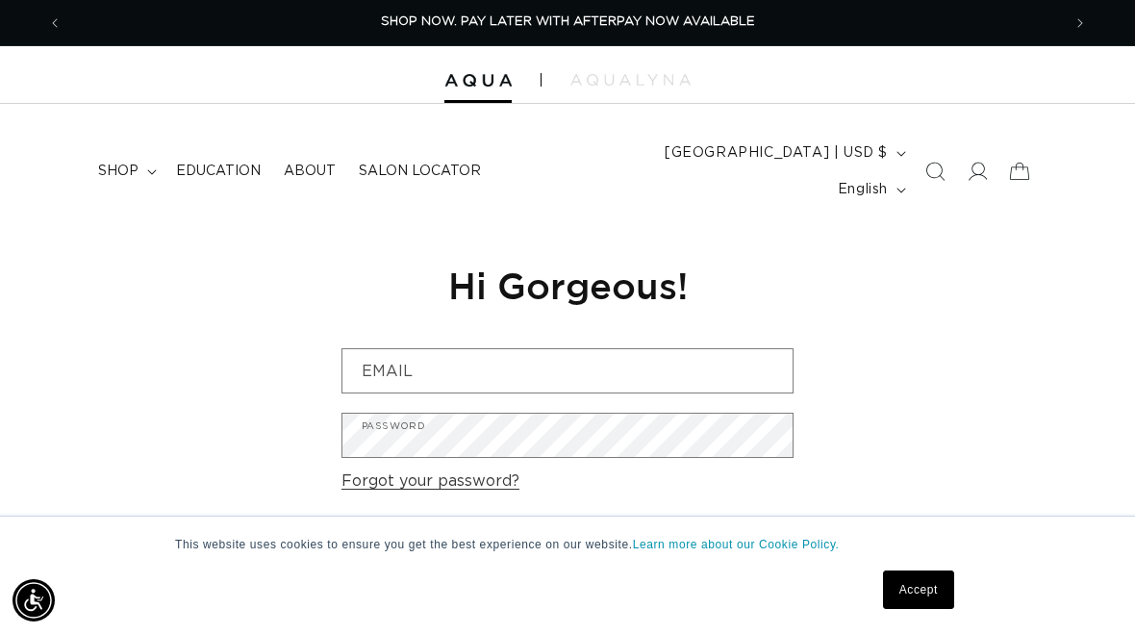
click at [986, 162] on icon at bounding box center [977, 171] width 19 height 19
click at [972, 164] on icon at bounding box center [977, 171] width 19 height 19
click at [931, 588] on link "Accept" at bounding box center [918, 590] width 71 height 38
